Goal: Entertainment & Leisure: Consume media (video, audio)

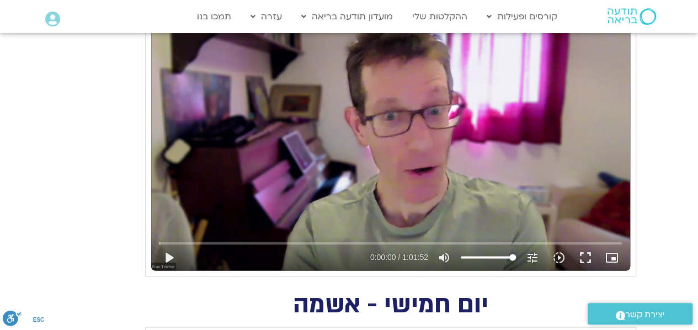
scroll to position [938, 0]
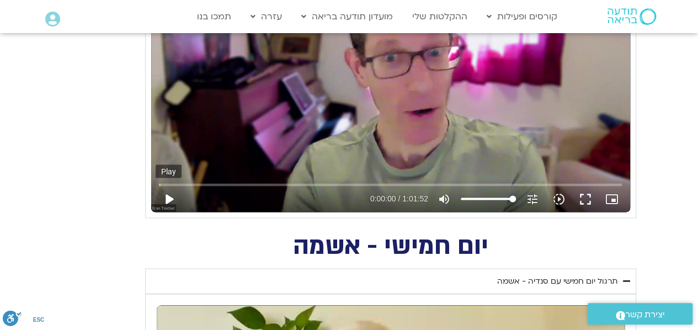
click at [163, 196] on button "play_arrow" at bounding box center [169, 198] width 26 height 26
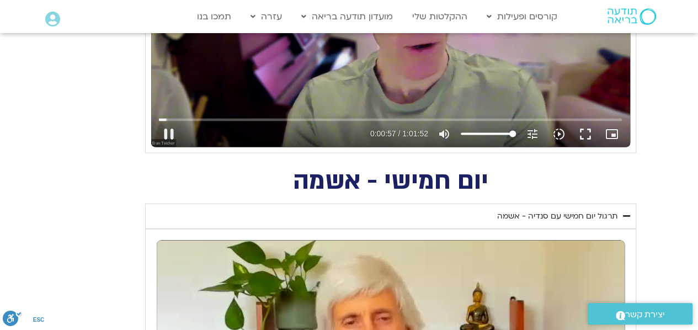
scroll to position [993, 0]
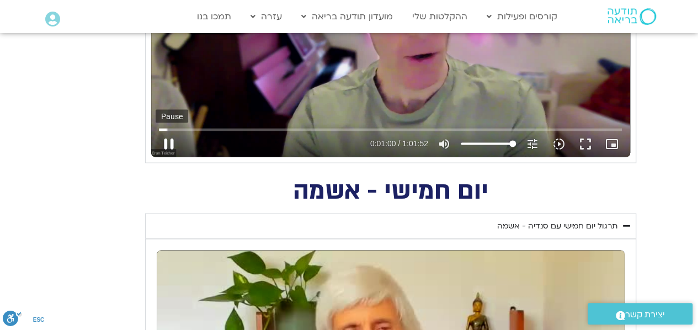
click at [164, 140] on button "pause" at bounding box center [169, 143] width 26 height 26
type input "60.501778"
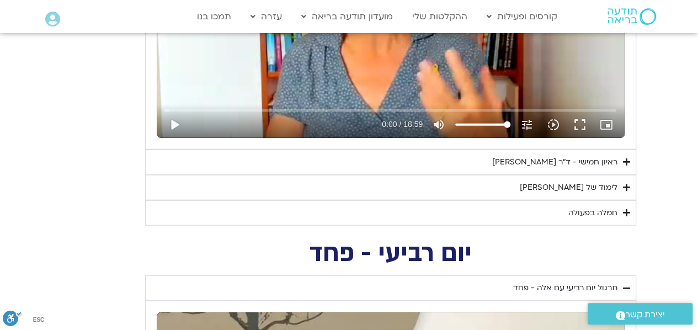
scroll to position [1379, 0]
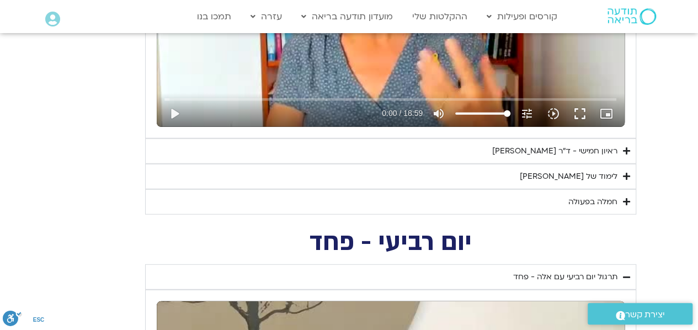
click at [626, 150] on icon "Accordion. Open links with Enter or Space, close with Escape, and navigate with…" at bounding box center [626, 151] width 7 height 8
click at [0, 0] on icon "Accordion. Open links with Enter or Space, close with Escape, and navigate with…" at bounding box center [0, 0] width 0 height 0
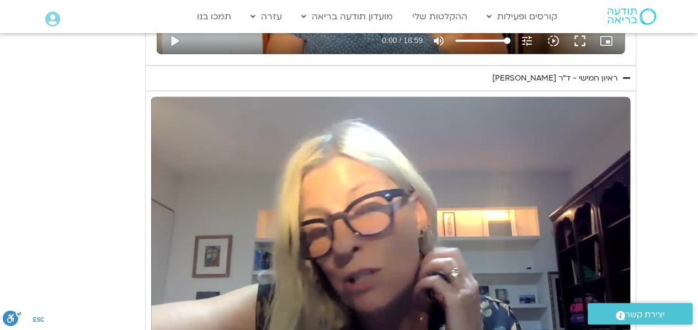
scroll to position [1545, 0]
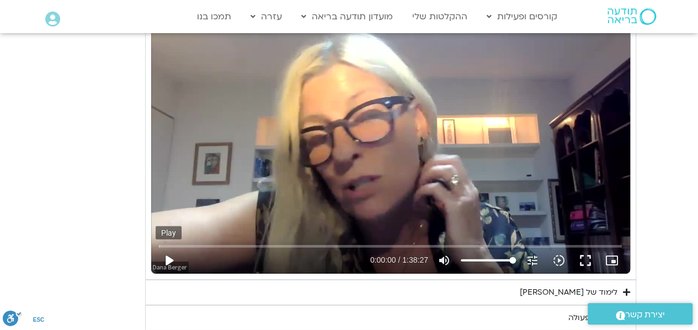
click at [169, 259] on button "play_arrow" at bounding box center [169, 260] width 26 height 26
click at [172, 243] on input "Seek" at bounding box center [390, 246] width 463 height 7
click at [189, 243] on input "Seek" at bounding box center [390, 246] width 463 height 7
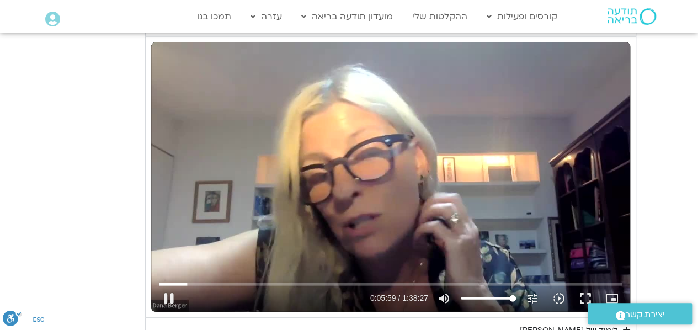
scroll to position [1490, 0]
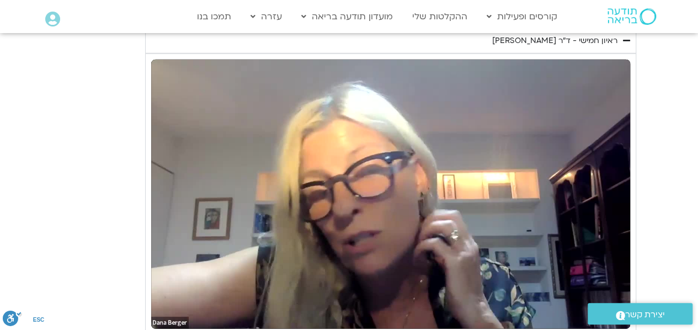
type input "506.987686"
